Goal: Answer question/provide support: Answer question/provide support

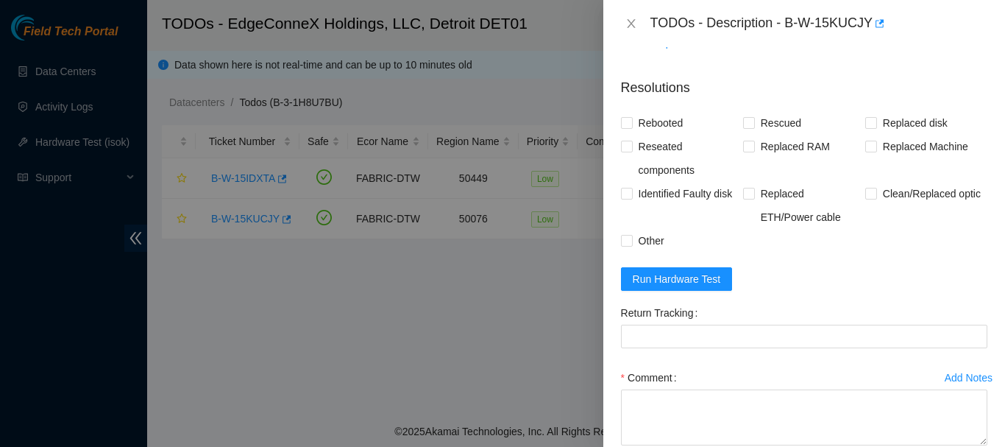
scroll to position [645, 0]
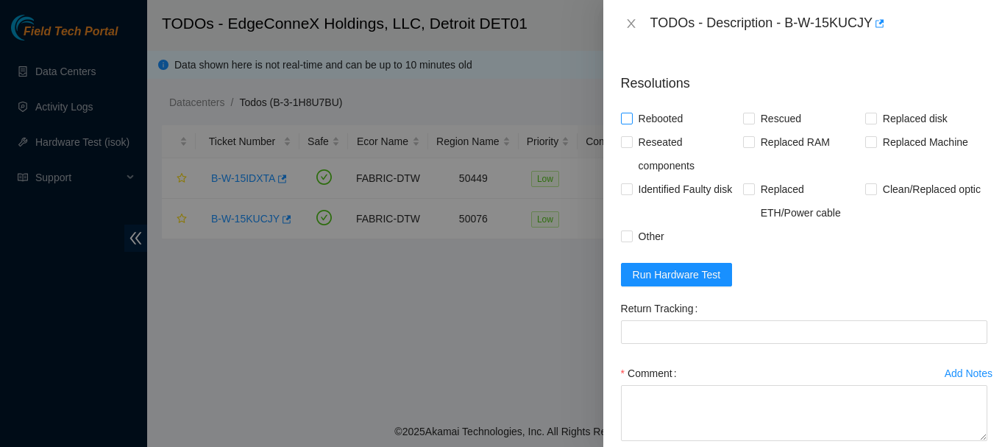
click at [628, 123] on input "Rebooted" at bounding box center [626, 118] width 10 height 10
checkbox input "true"
click at [745, 123] on input "Rescued" at bounding box center [748, 118] width 10 height 10
checkbox input "true"
click at [665, 283] on span "Run Hardware Test" at bounding box center [677, 274] width 88 height 16
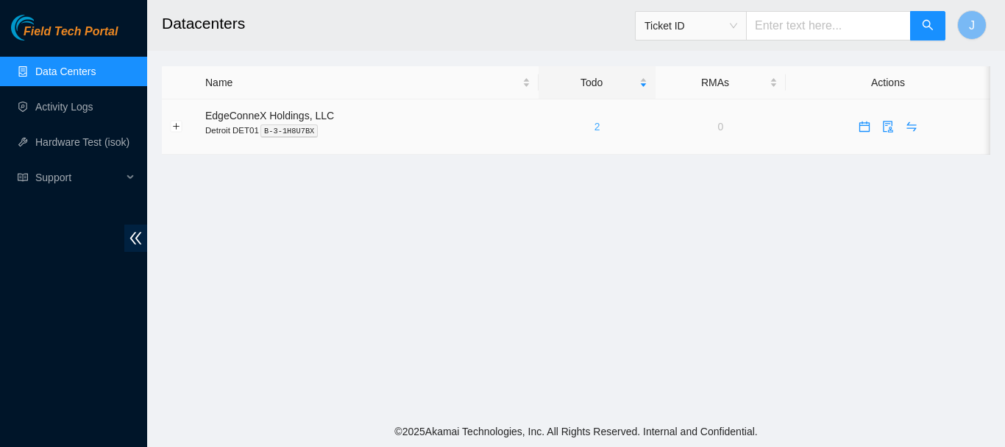
click at [595, 125] on link "2" at bounding box center [598, 127] width 6 height 12
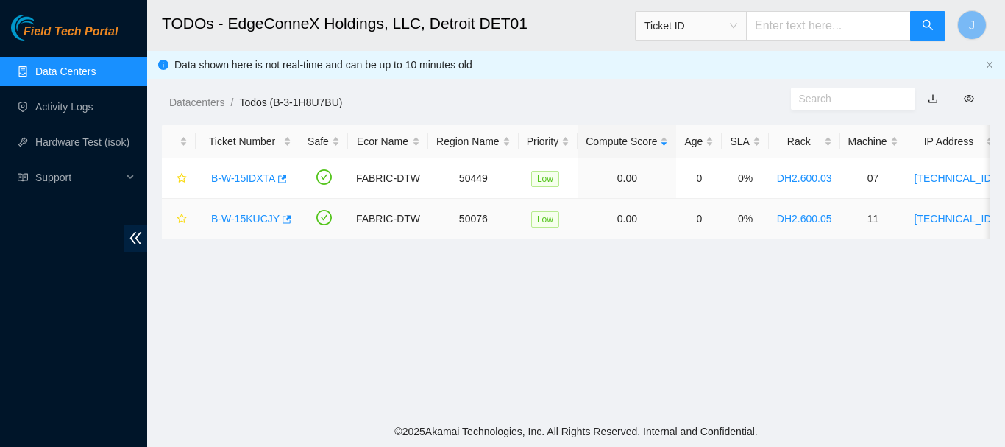
click at [244, 217] on link "B-W-15KUCJY" at bounding box center [245, 219] width 68 height 12
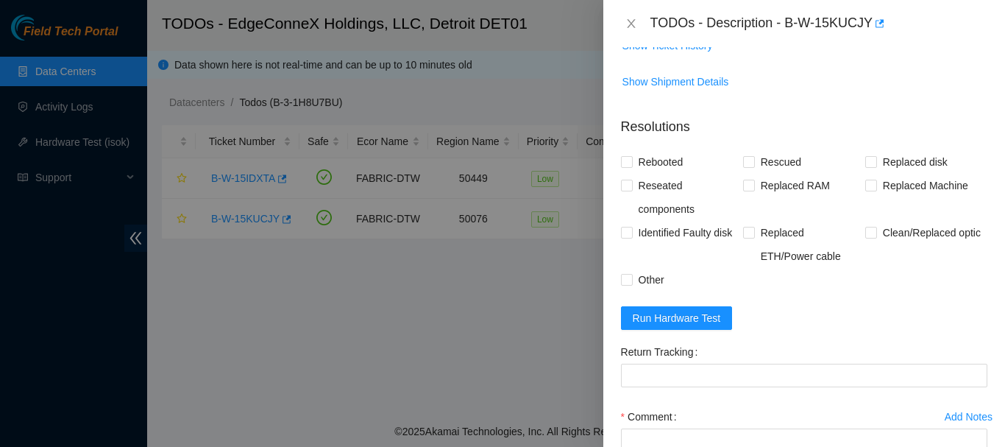
scroll to position [665, 0]
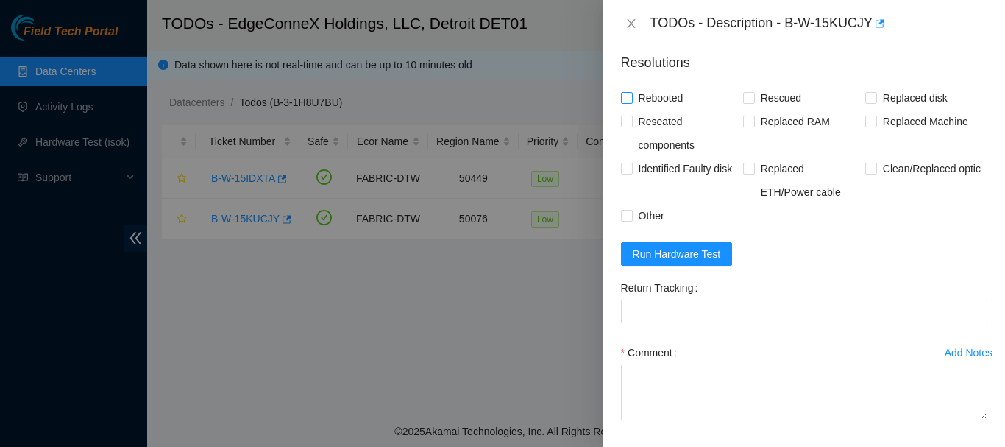
click at [626, 102] on input "Rebooted" at bounding box center [626, 97] width 10 height 10
checkbox input "true"
click at [744, 102] on input "Rescued" at bounding box center [748, 97] width 10 height 10
checkbox input "true"
click at [659, 262] on span "Run Hardware Test" at bounding box center [677, 254] width 88 height 16
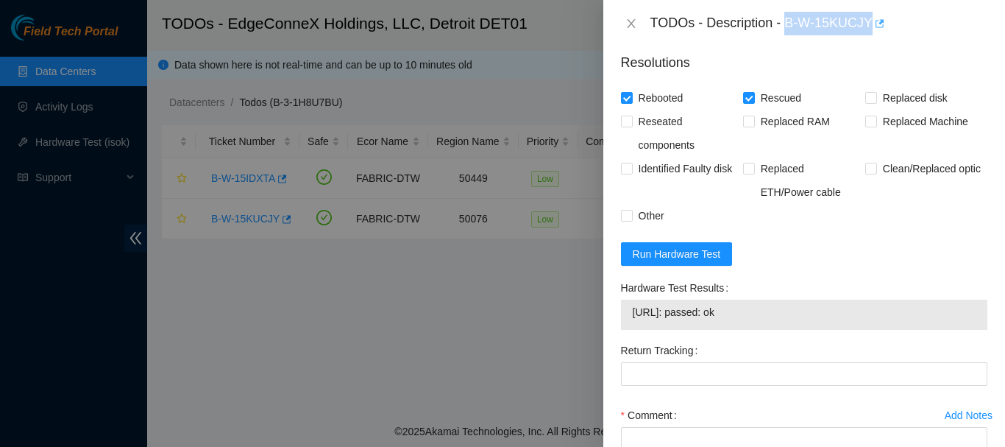
drag, startPoint x: 788, startPoint y: 23, endPoint x: 874, endPoint y: 25, distance: 85.4
click at [874, 25] on div "TODOs - Description - B-W-15KUCJY" at bounding box center [819, 24] width 337 height 24
copy div "B-W-15KUCJY"
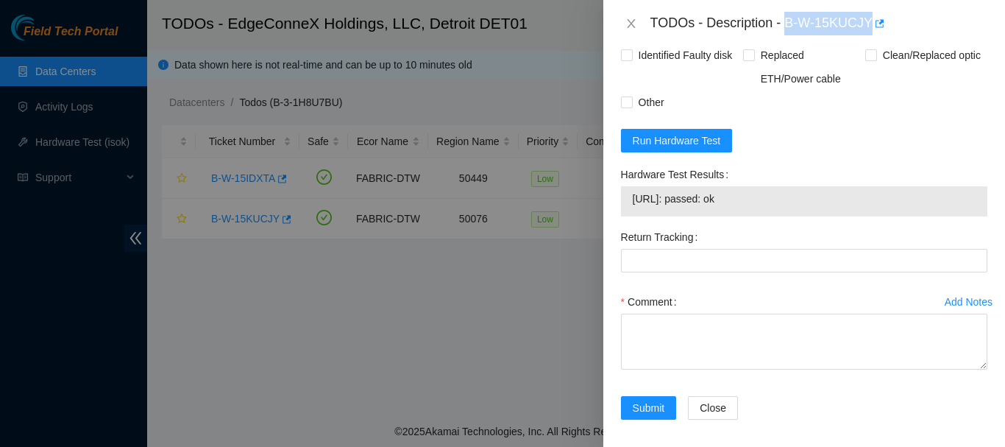
scroll to position [812, 0]
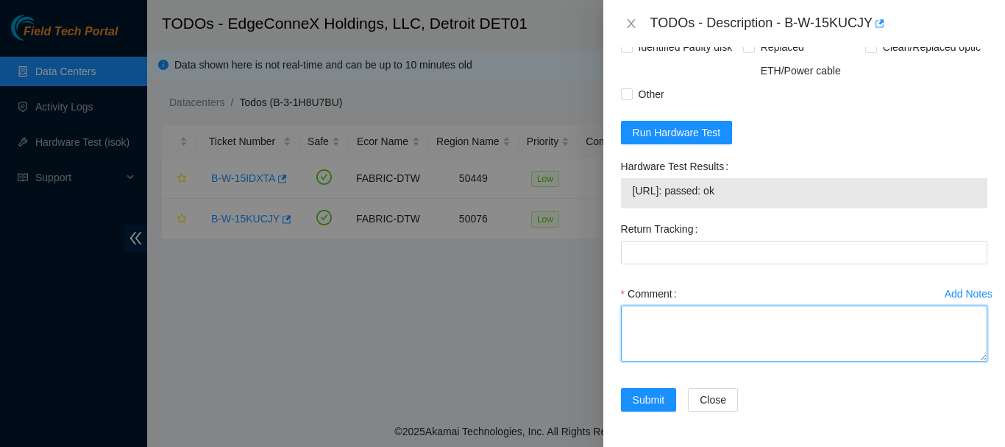
click at [718, 323] on textarea "Comment" at bounding box center [804, 333] width 366 height 56
paste textarea "6:30 to 7:45 B-W-15KUCJY When I first connected to the machine I had no output.…"
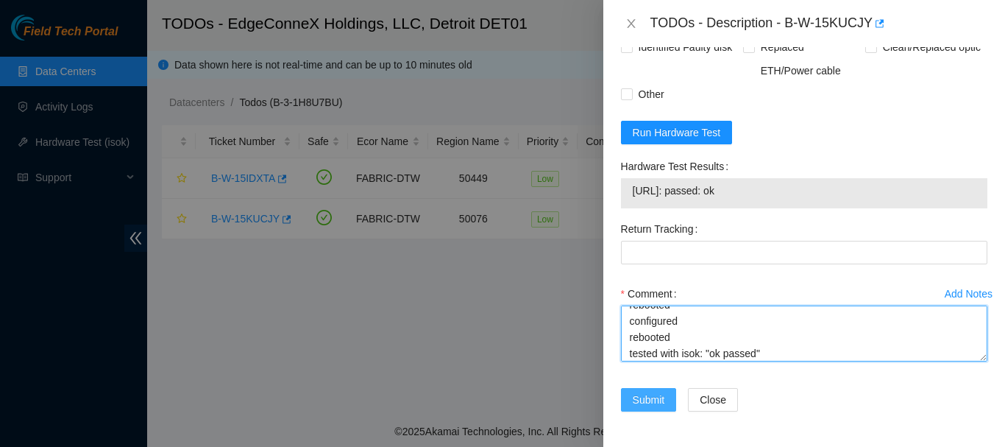
type textarea "6:30 to 7:45 B-W-15KUCJY When I first connected to the machine I had no output.…"
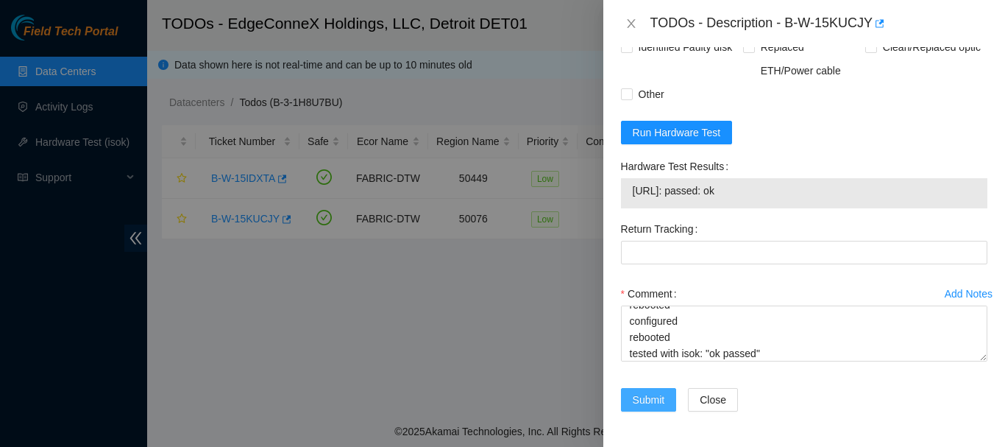
click at [648, 408] on span "Submit" at bounding box center [649, 400] width 32 height 16
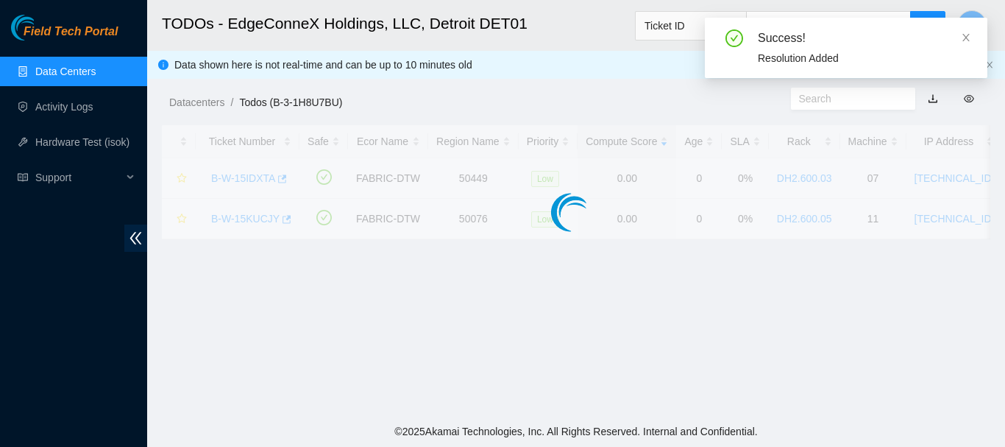
scroll to position [479, 0]
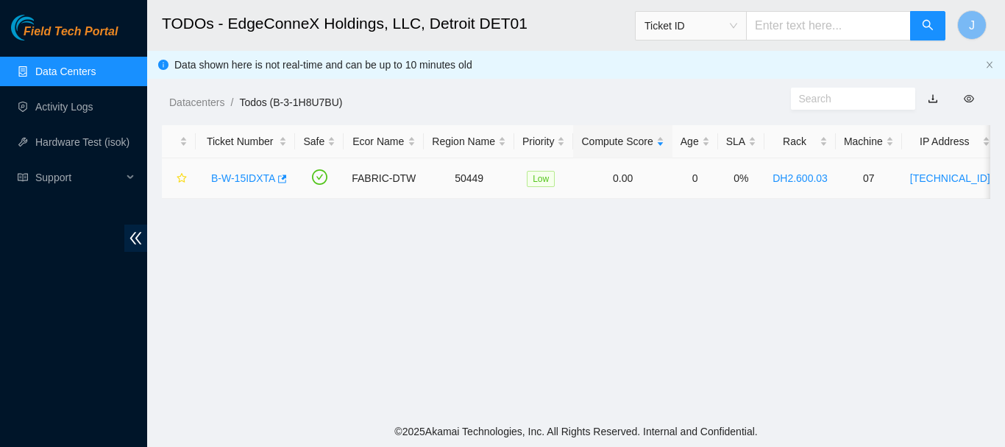
click at [243, 175] on link "B-W-15IDXTA" at bounding box center [243, 178] width 64 height 12
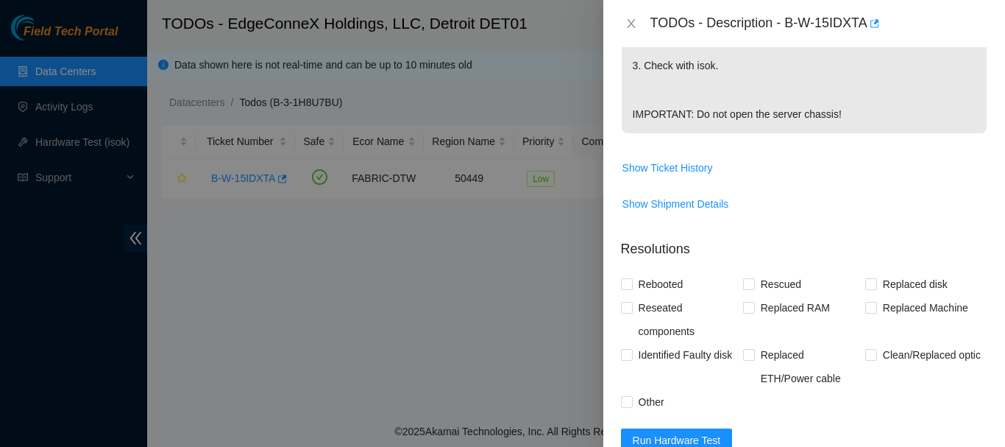
scroll to position [717, 0]
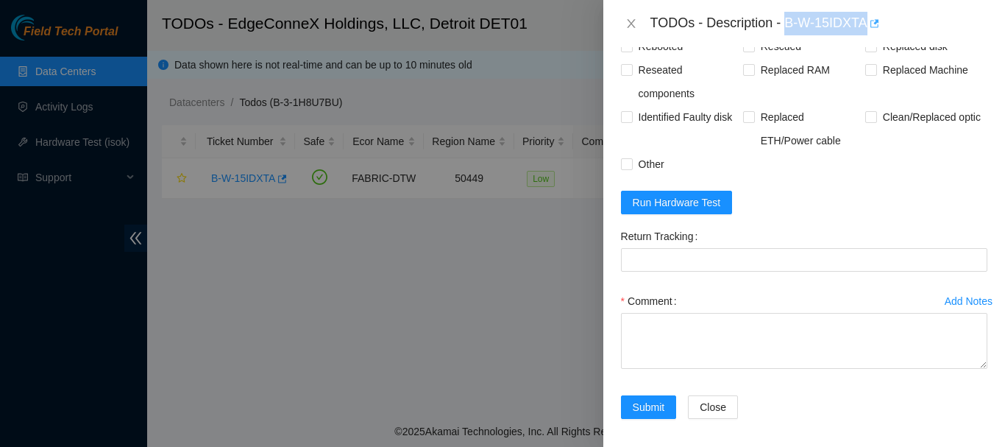
drag, startPoint x: 791, startPoint y: 24, endPoint x: 870, endPoint y: 18, distance: 79.0
click at [870, 18] on div "TODOs - Description - B-W-15IDXTA" at bounding box center [819, 24] width 337 height 24
copy div "B-W-15IDXTA"
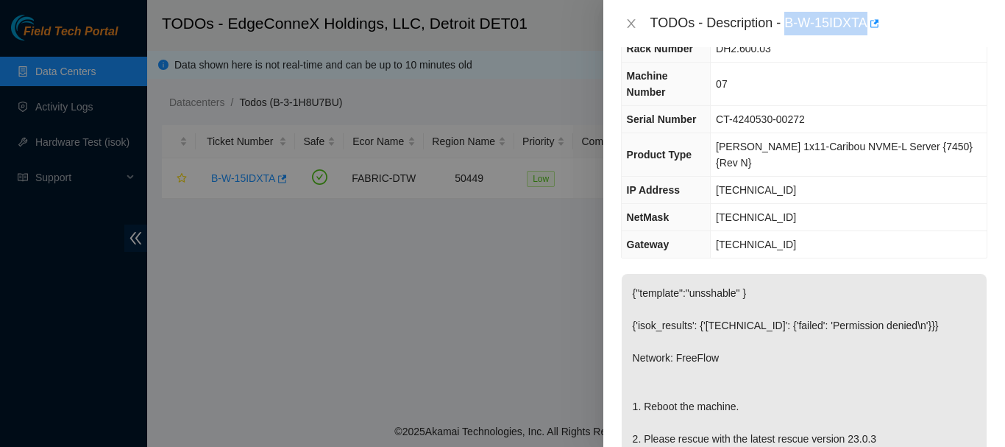
scroll to position [0, 0]
